Goal: Navigation & Orientation: Find specific page/section

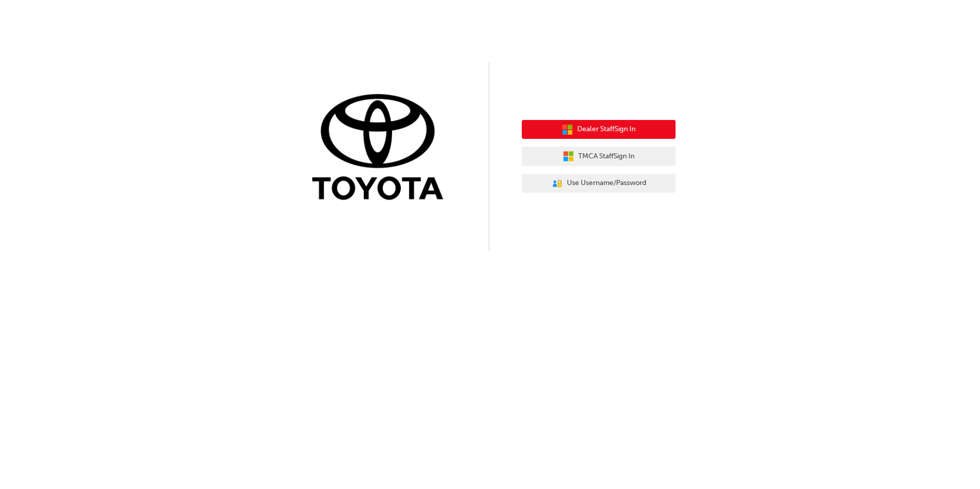
click at [599, 126] on span "Dealer Staff Sign In" at bounding box center [606, 129] width 58 height 12
